Goal: Information Seeking & Learning: Learn about a topic

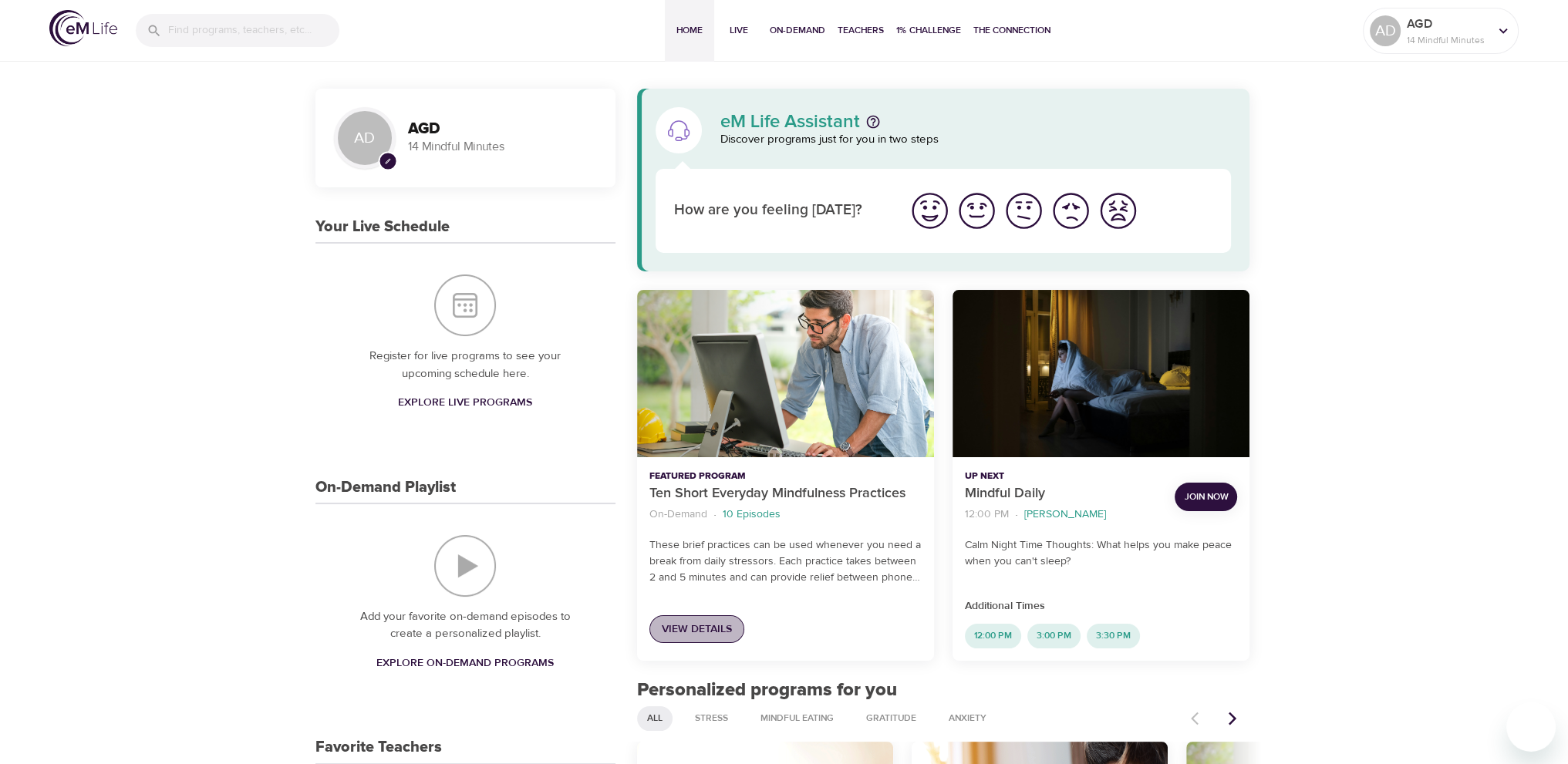
click at [700, 618] on link "View Details" at bounding box center [697, 629] width 95 height 28
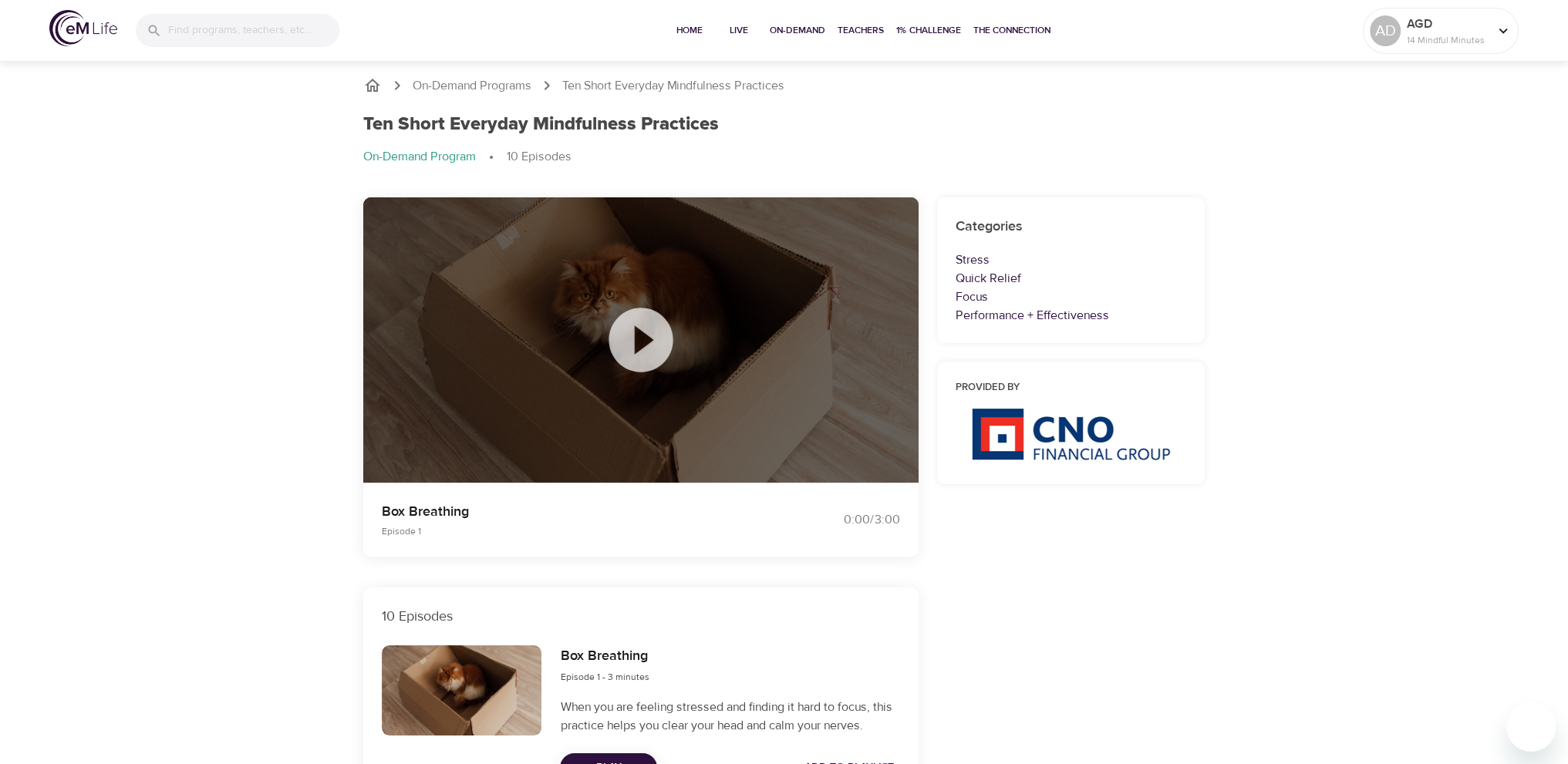
click at [642, 346] on icon at bounding box center [641, 340] width 77 height 77
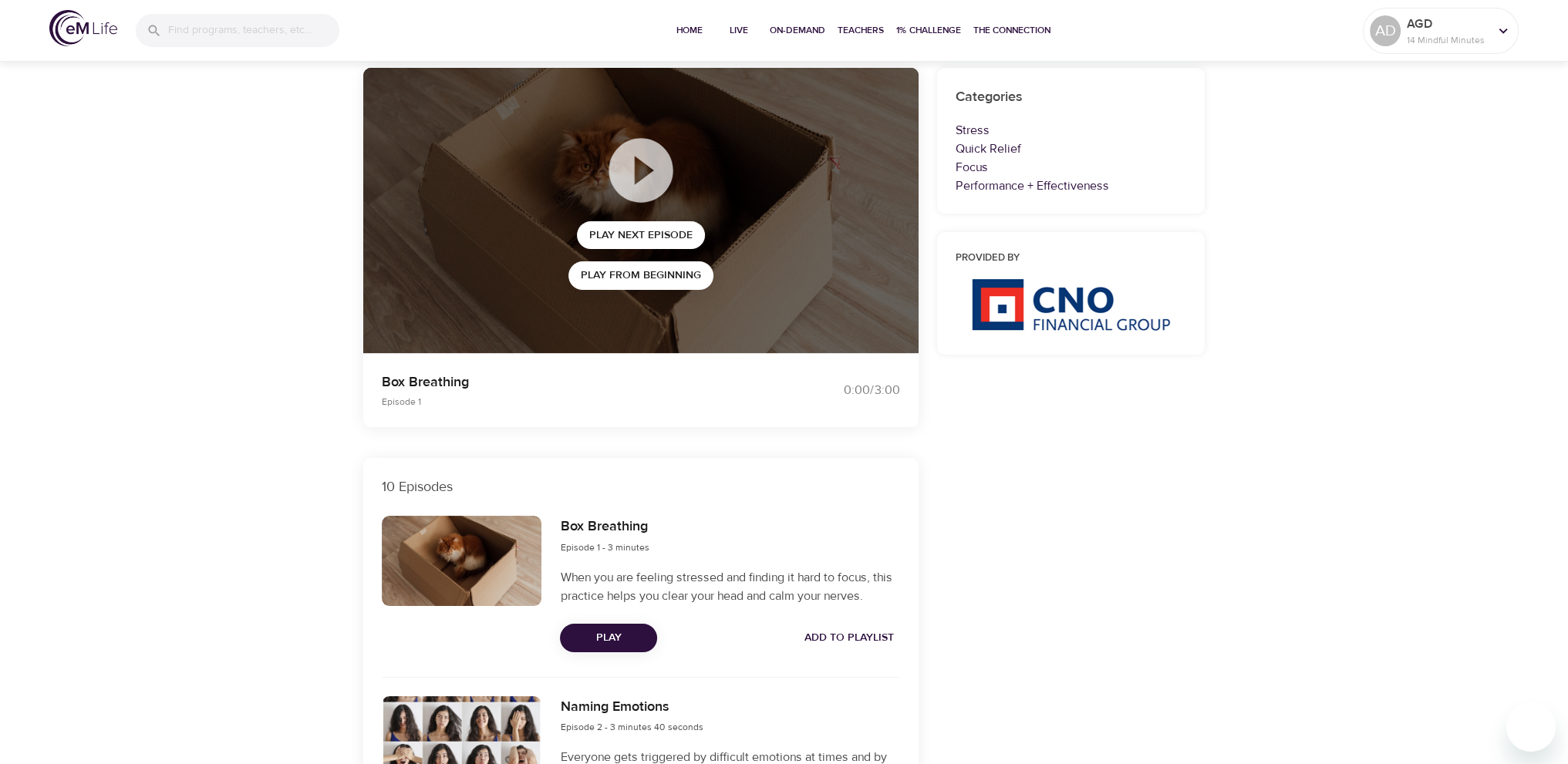
scroll to position [154, 0]
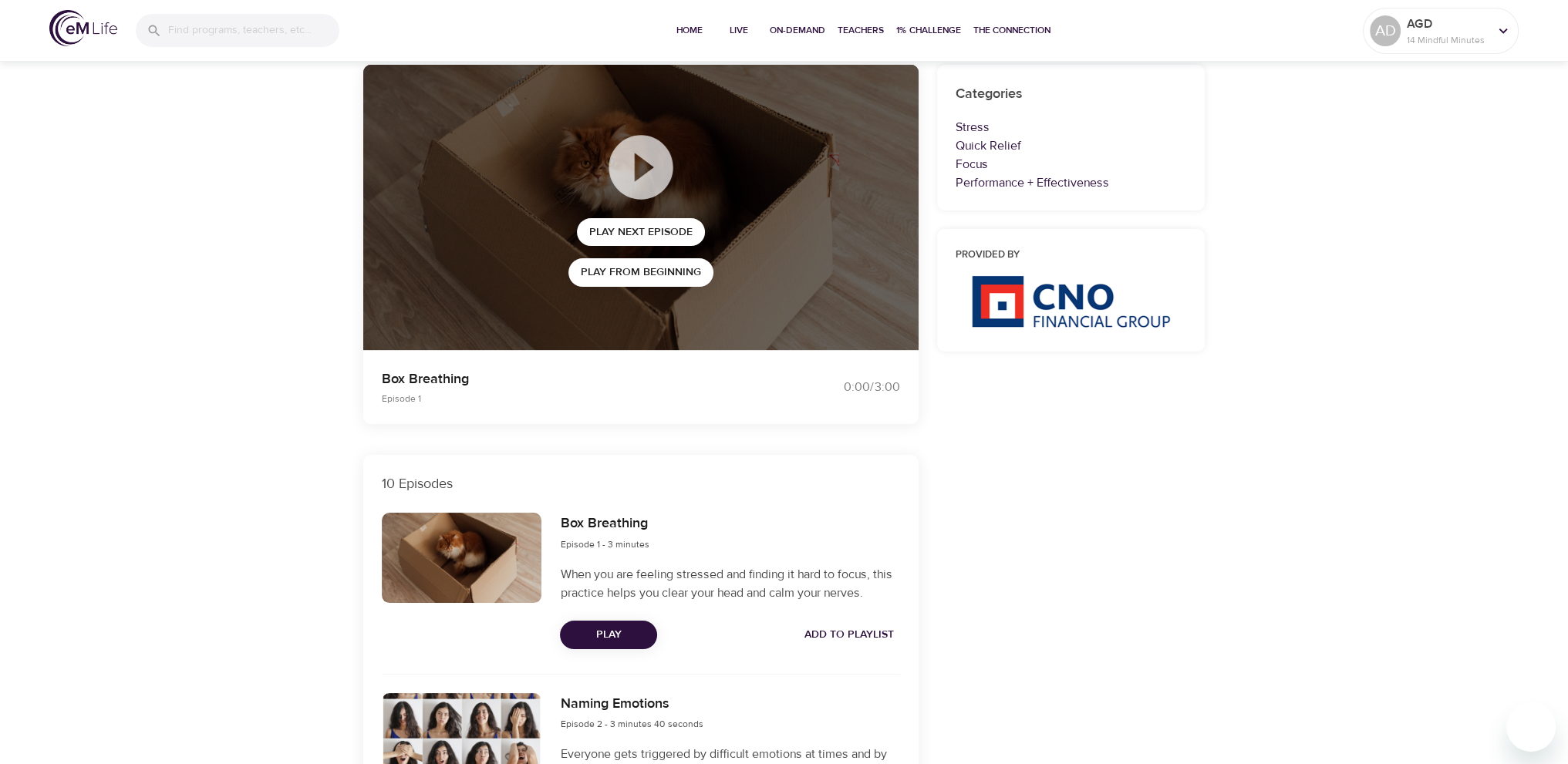
scroll to position [0, 0]
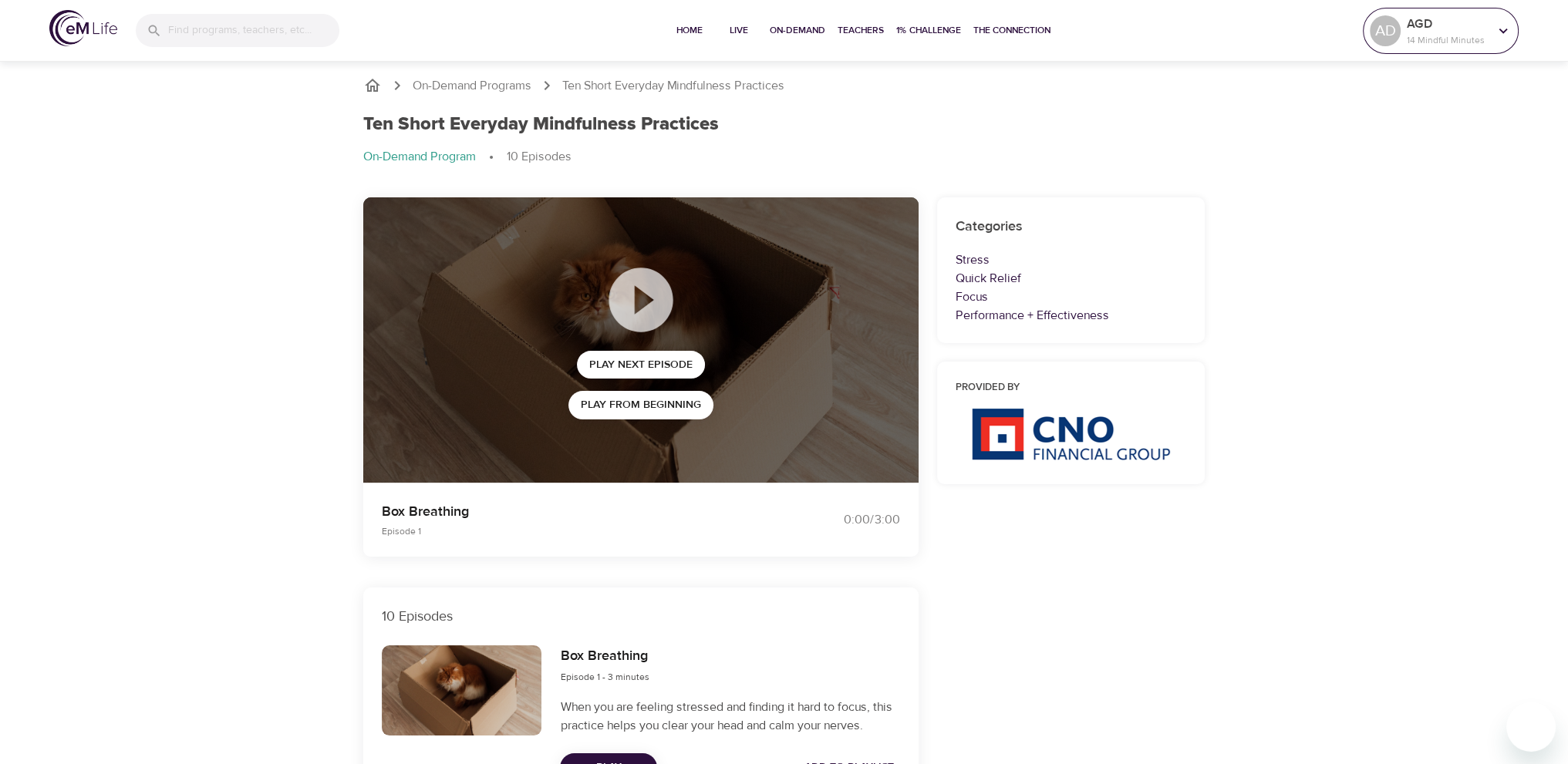
click at [1435, 31] on p "AGD" at bounding box center [1448, 24] width 82 height 19
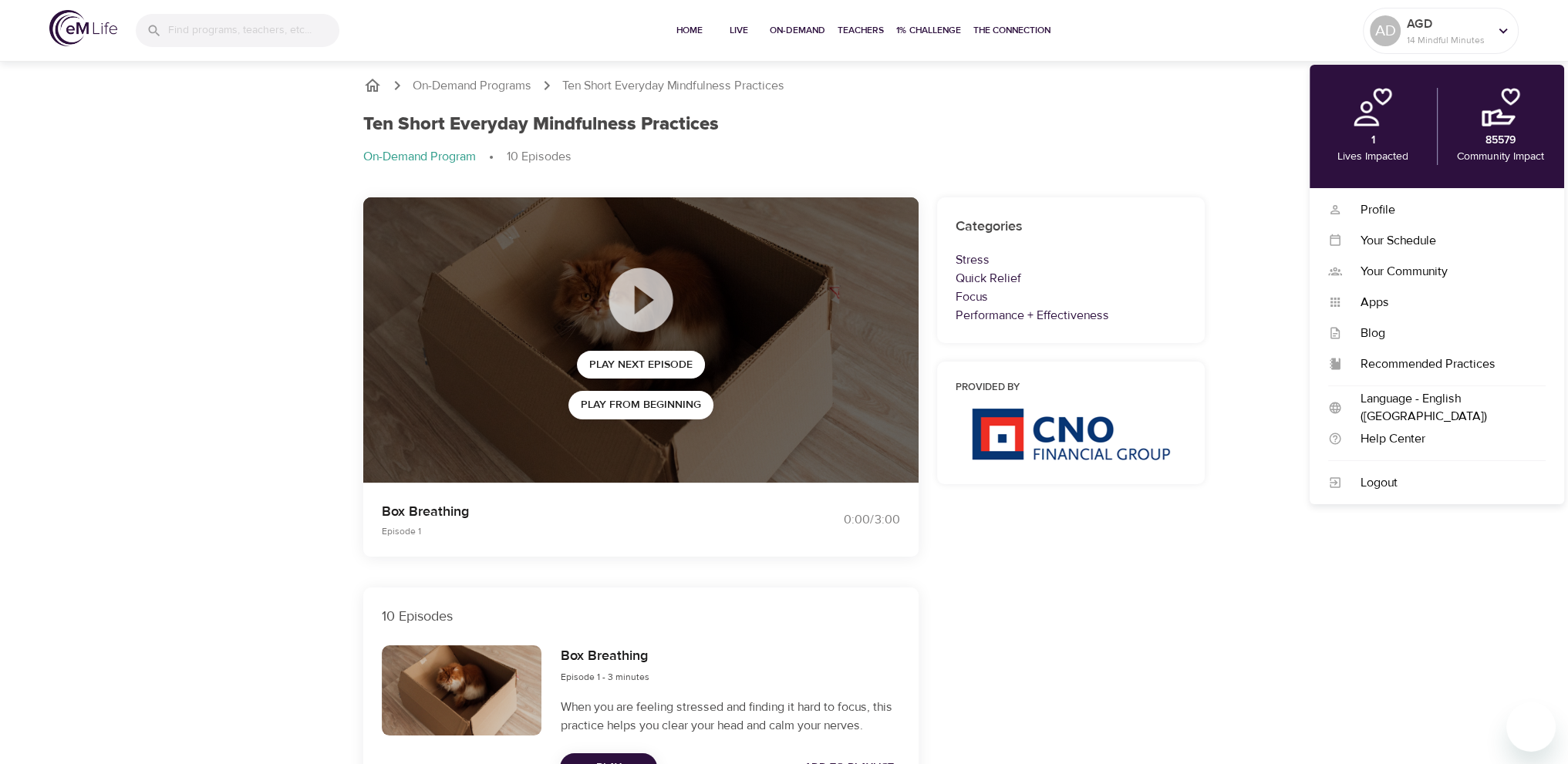
click at [1210, 103] on div "On-Demand Programs Ten Short Everyday Mindfulness Practices Ten Short Everyday …" at bounding box center [784, 127] width 879 height 139
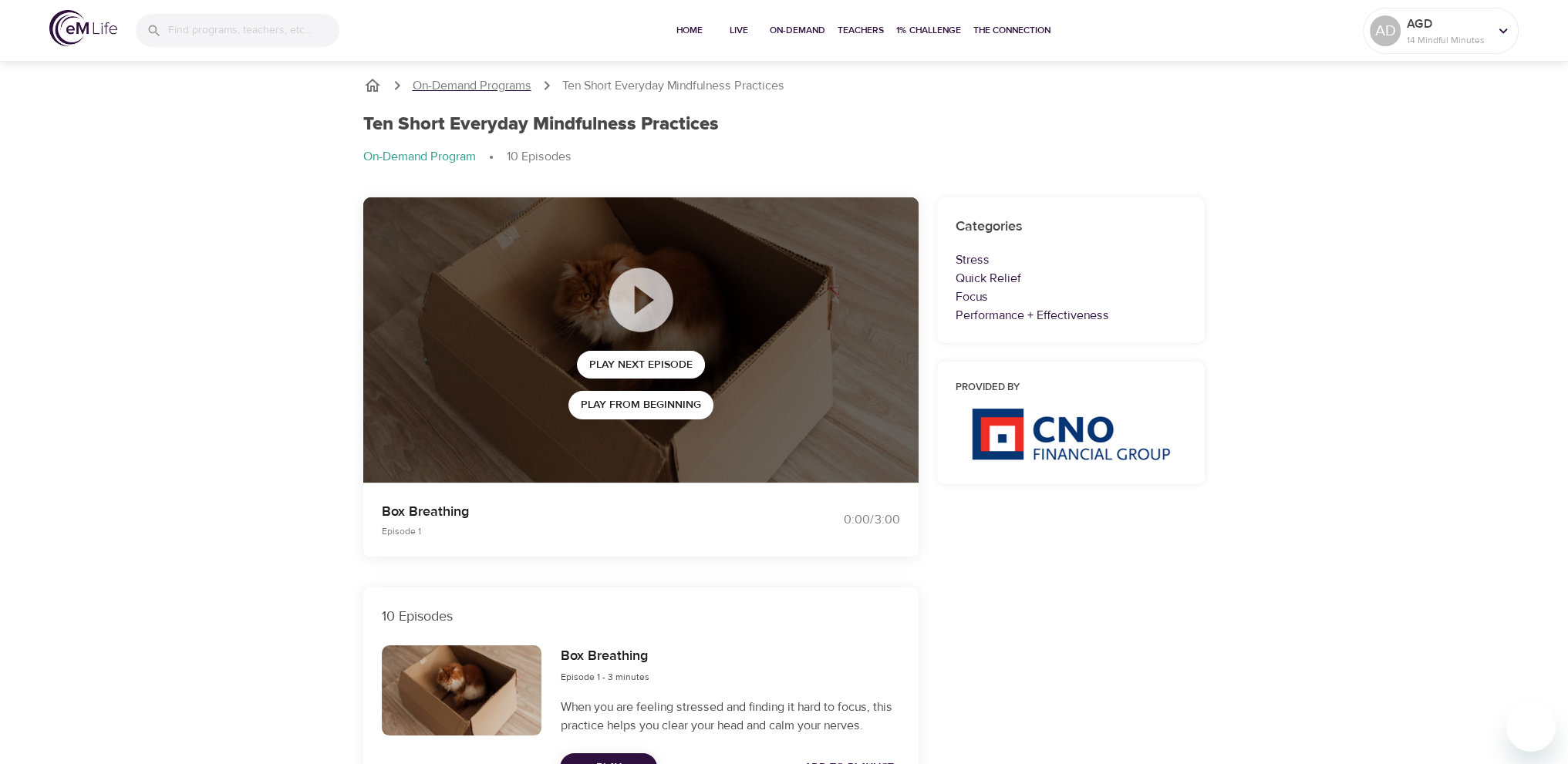
click at [485, 87] on p "On-Demand Programs" at bounding box center [472, 86] width 119 height 18
